Goal: Obtain resource: Download file/media

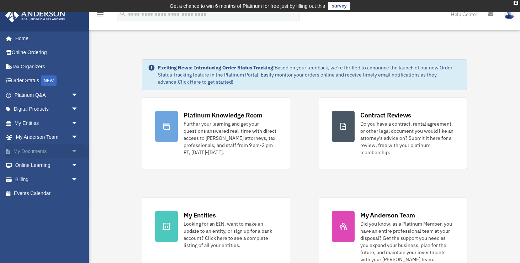
click at [75, 151] on span "arrow_drop_down" at bounding box center [78, 151] width 14 height 15
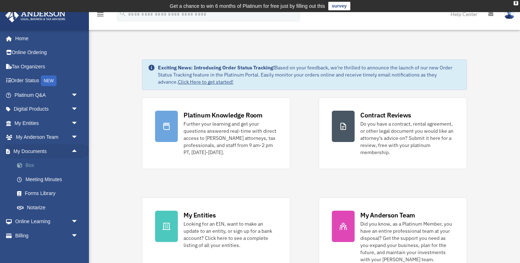
click at [36, 167] on link "Box" at bounding box center [49, 165] width 79 height 14
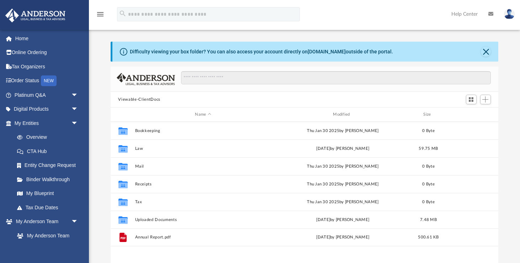
scroll to position [14, 0]
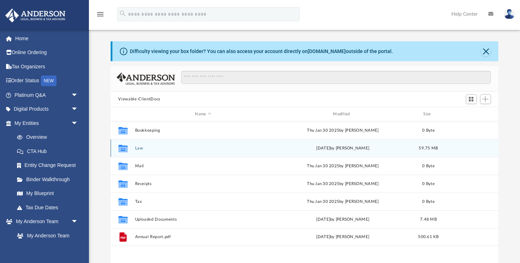
click at [139, 151] on div "Collaborated Folder Law Wed Oct 1 2025 by Kathleen Maureene Pelicano 59.75 MB" at bounding box center [305, 148] width 388 height 18
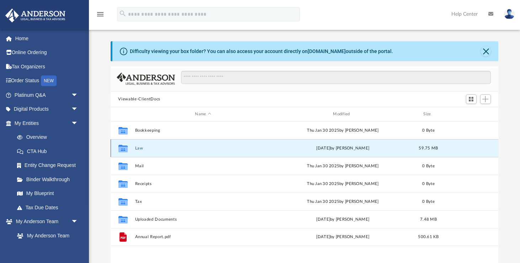
click at [139, 149] on button "Law" at bounding box center [203, 148] width 137 height 5
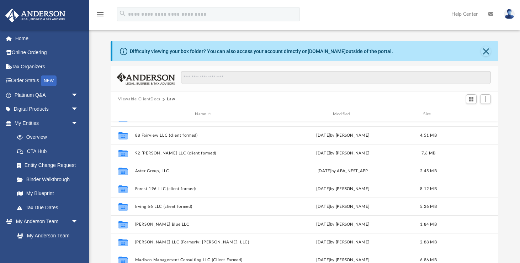
scroll to position [85, 0]
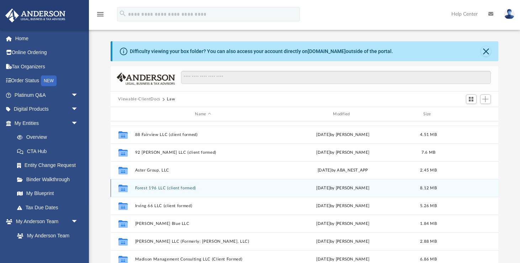
click at [156, 186] on button "Forest 196 LLC (client formed)" at bounding box center [203, 188] width 137 height 5
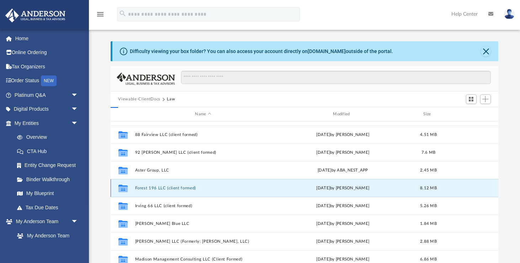
click at [156, 186] on button "Forest 196 LLC (client formed)" at bounding box center [203, 188] width 137 height 5
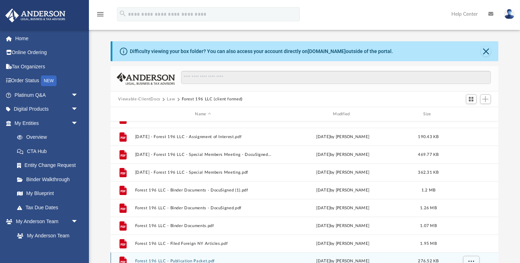
scroll to position [12, 0]
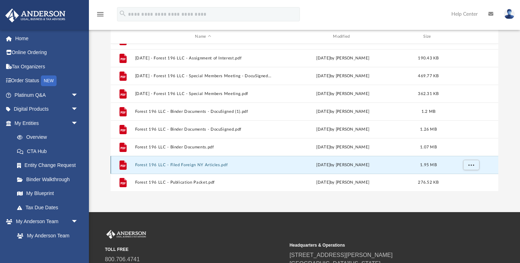
click at [173, 166] on button "Forest 196 LLC - Filed Foreign NY Articles.pdf" at bounding box center [203, 164] width 137 height 5
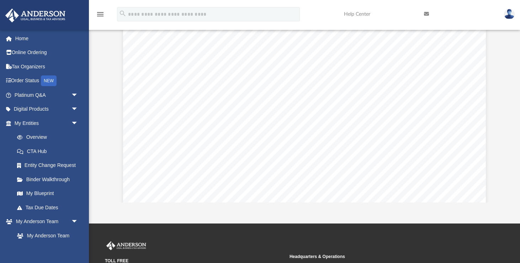
scroll to position [0, 0]
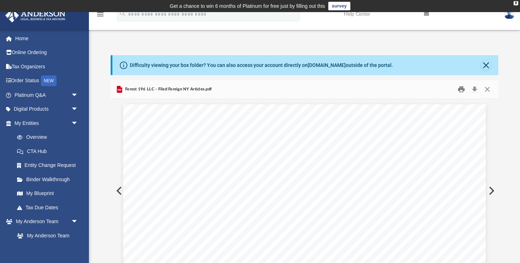
click at [461, 91] on button "Print" at bounding box center [461, 89] width 14 height 11
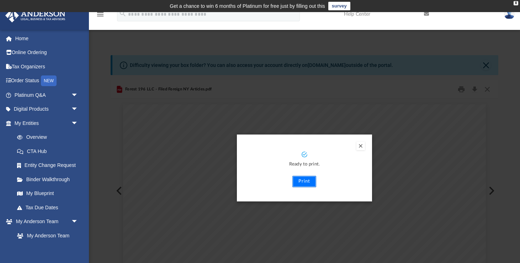
click at [307, 183] on button "Print" at bounding box center [304, 181] width 24 height 11
